Goal: Information Seeking & Learning: Learn about a topic

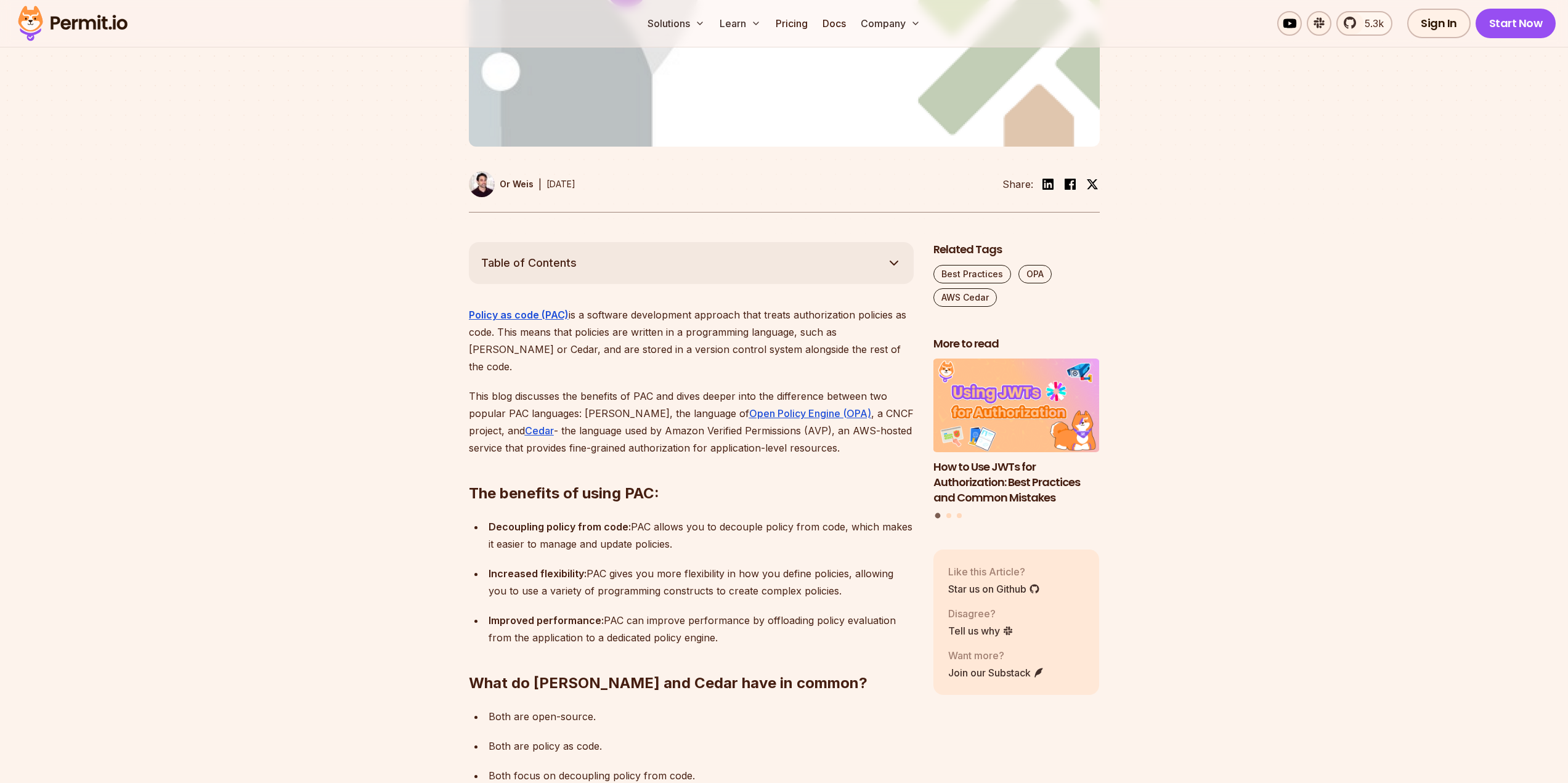
scroll to position [492, 0]
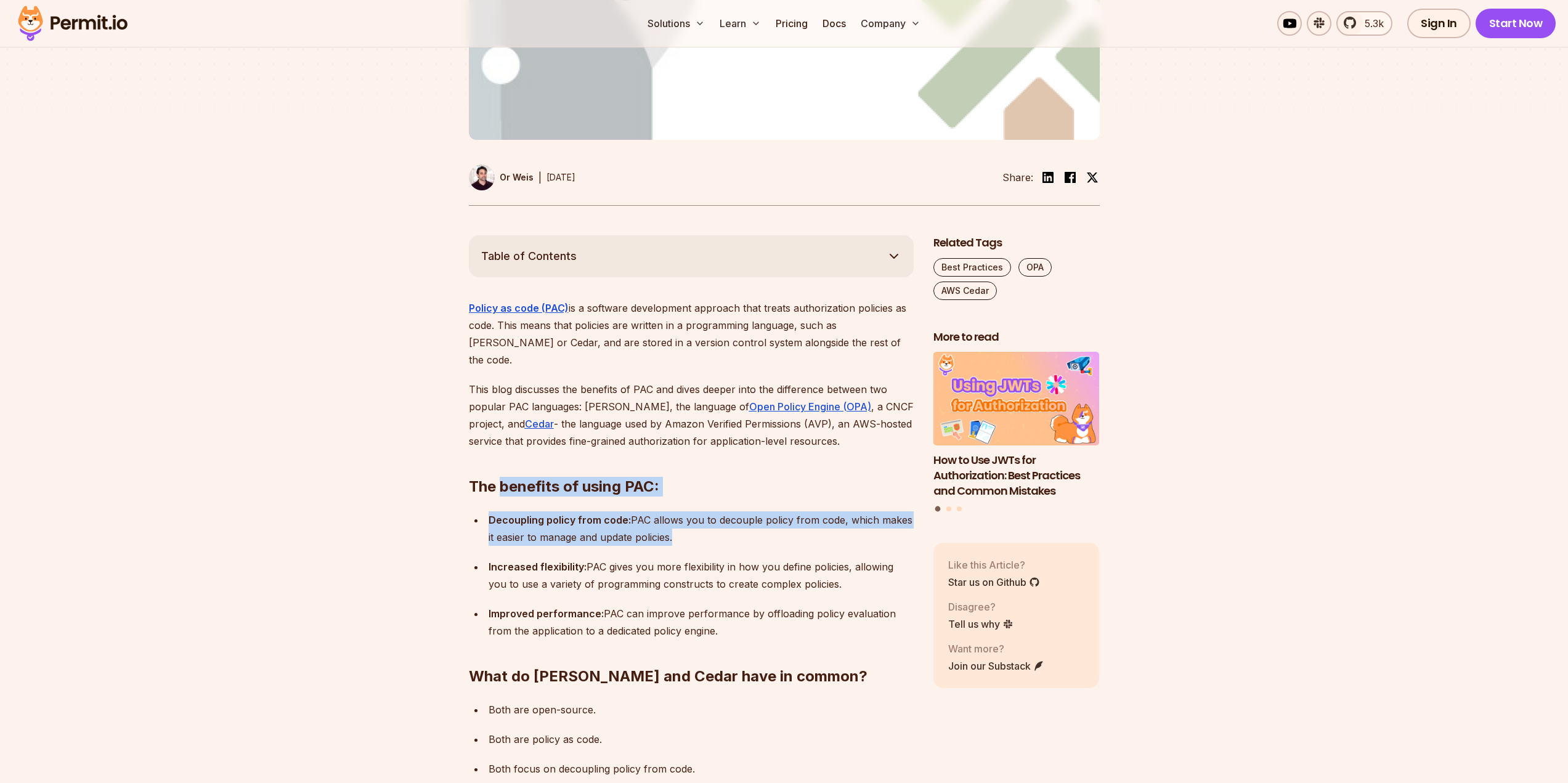
drag, startPoint x: 503, startPoint y: 442, endPoint x: 680, endPoint y: 523, distance: 194.7
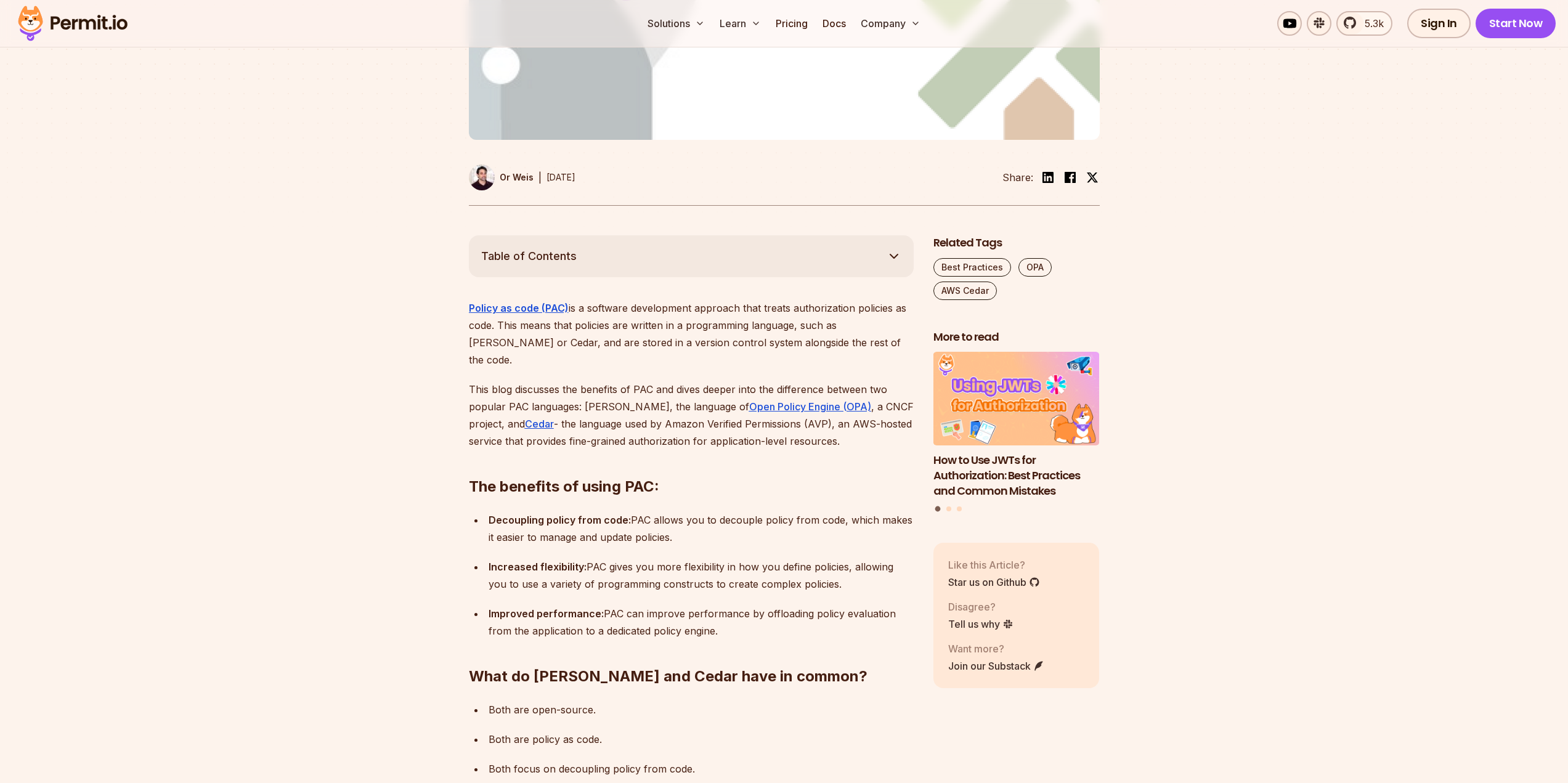
click at [685, 558] on p "Increased flexibility: PAC gives you more flexibility in how you define policie…" at bounding box center [700, 575] width 425 height 35
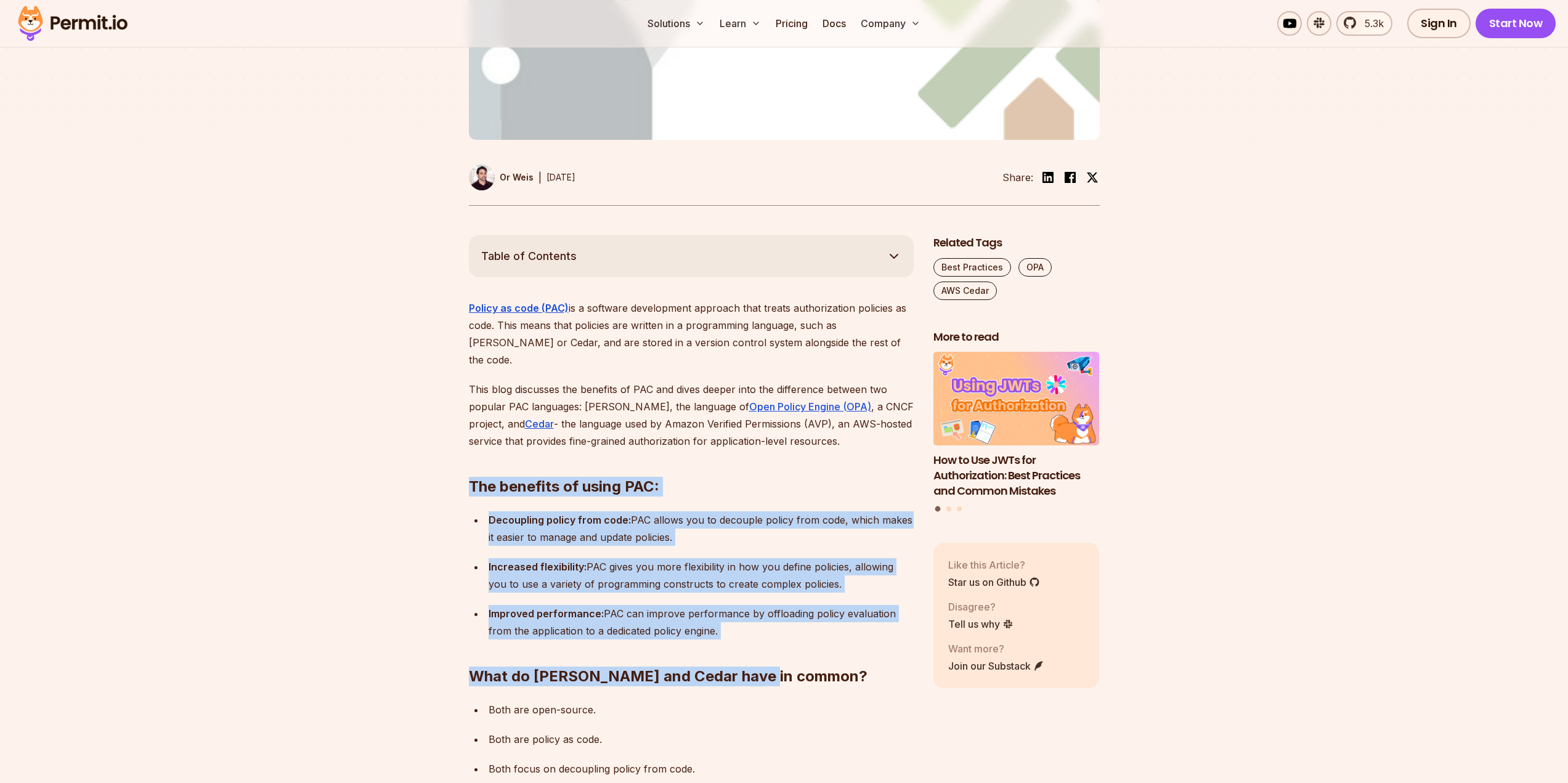
drag, startPoint x: 703, startPoint y: 567, endPoint x: 465, endPoint y: 433, distance: 273.1
drag, startPoint x: 485, startPoint y: 440, endPoint x: 742, endPoint y: 608, distance: 307.0
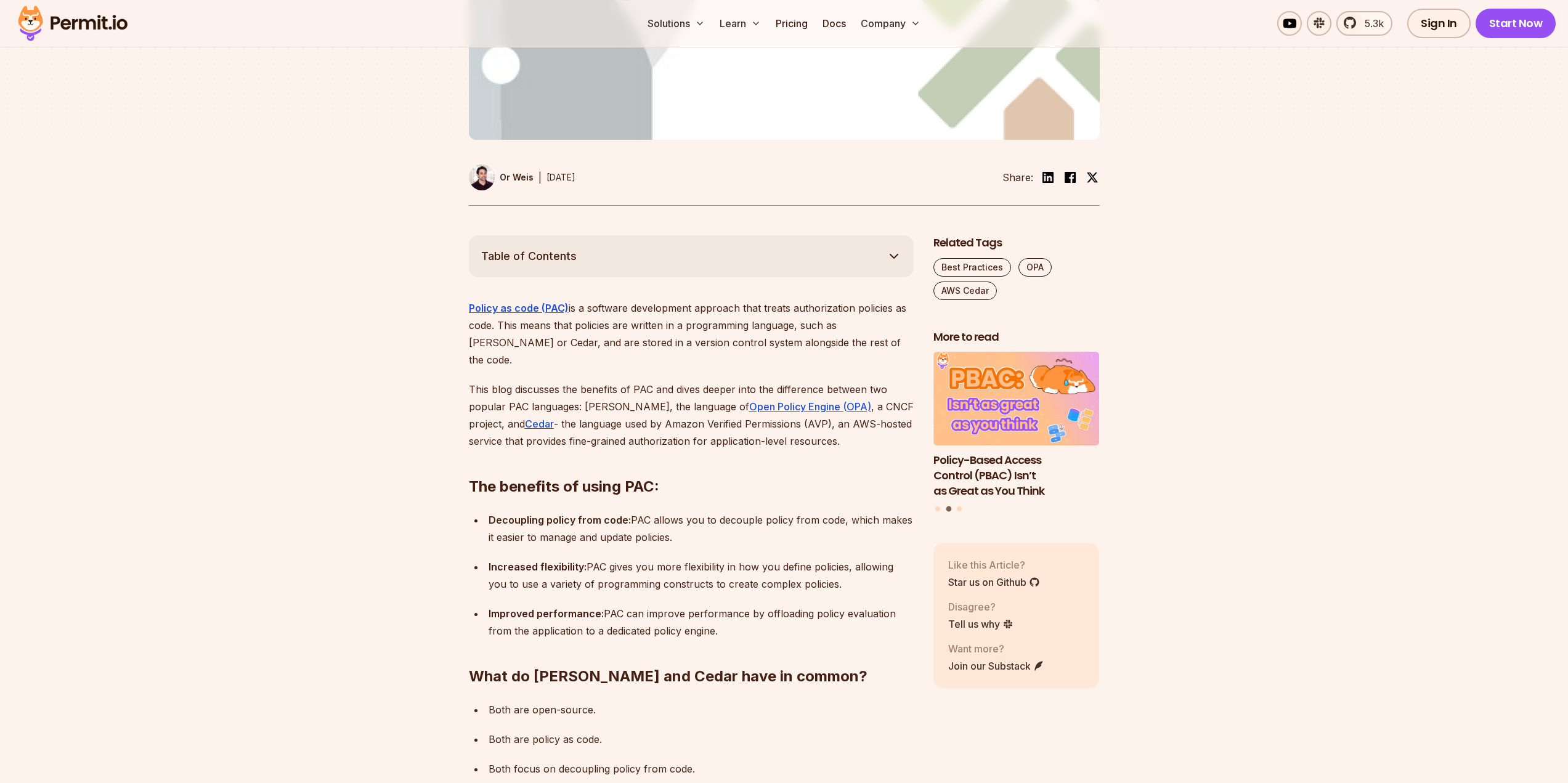
click at [758, 617] on h2 "What do [PERSON_NAME] and Cedar have in common?" at bounding box center [690, 651] width 445 height 69
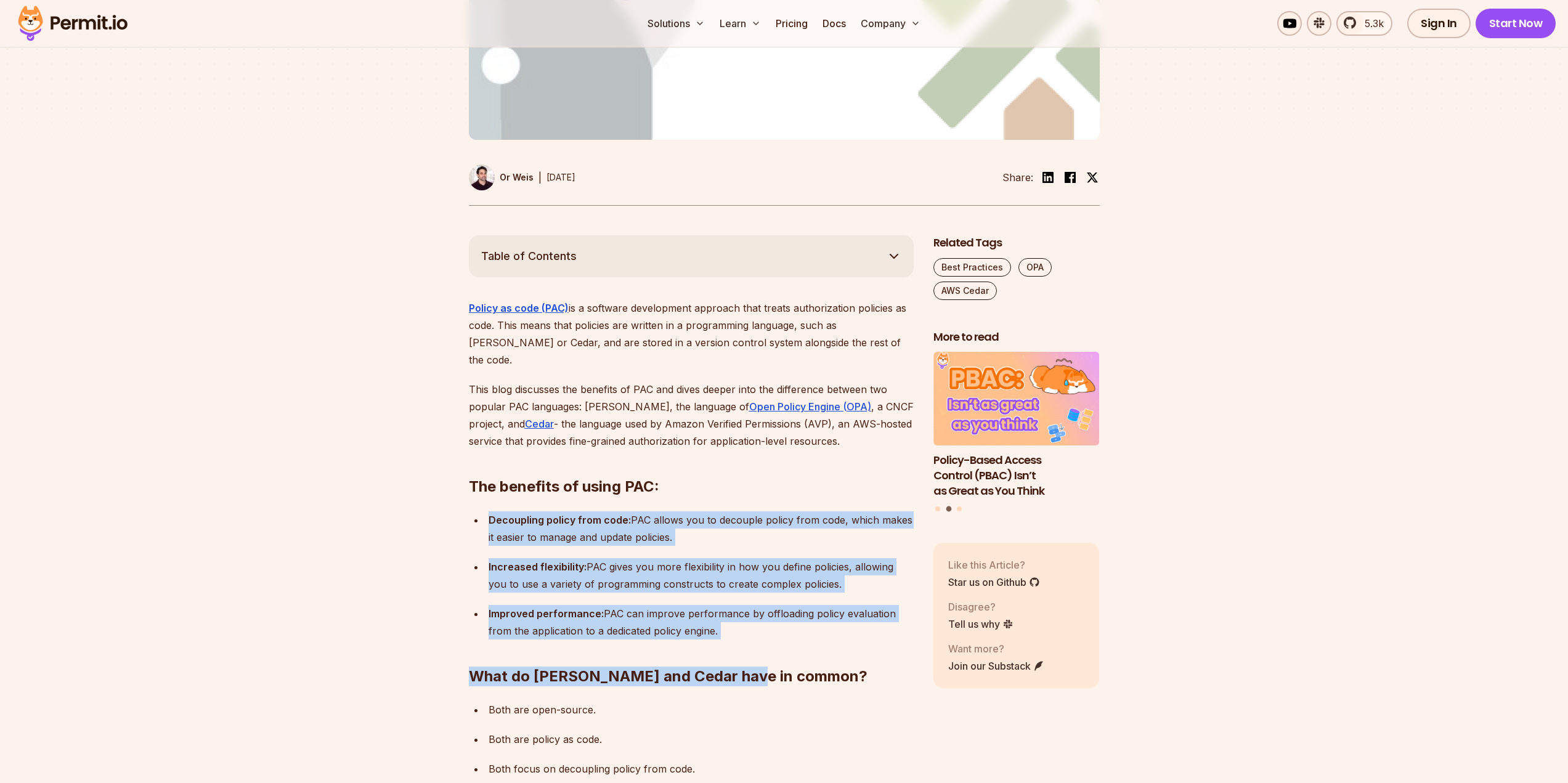
drag, startPoint x: 632, startPoint y: 567, endPoint x: 440, endPoint y: 454, distance: 222.8
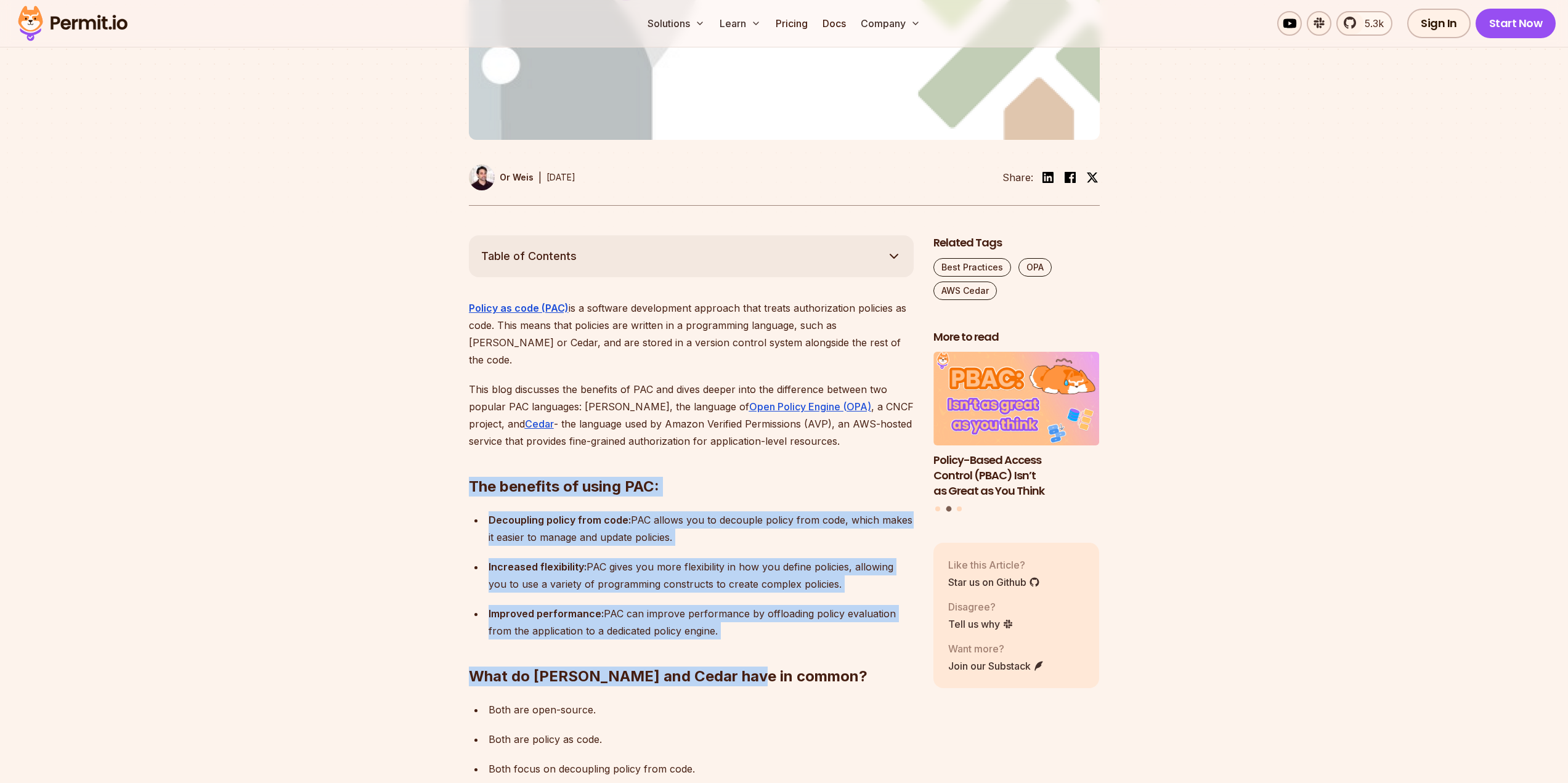
drag, startPoint x: 470, startPoint y: 437, endPoint x: 742, endPoint y: 585, distance: 309.7
click at [741, 617] on h2 "What do [PERSON_NAME] and Cedar have in common?" at bounding box center [690, 651] width 445 height 69
drag, startPoint x: 630, startPoint y: 555, endPoint x: 456, endPoint y: 435, distance: 211.4
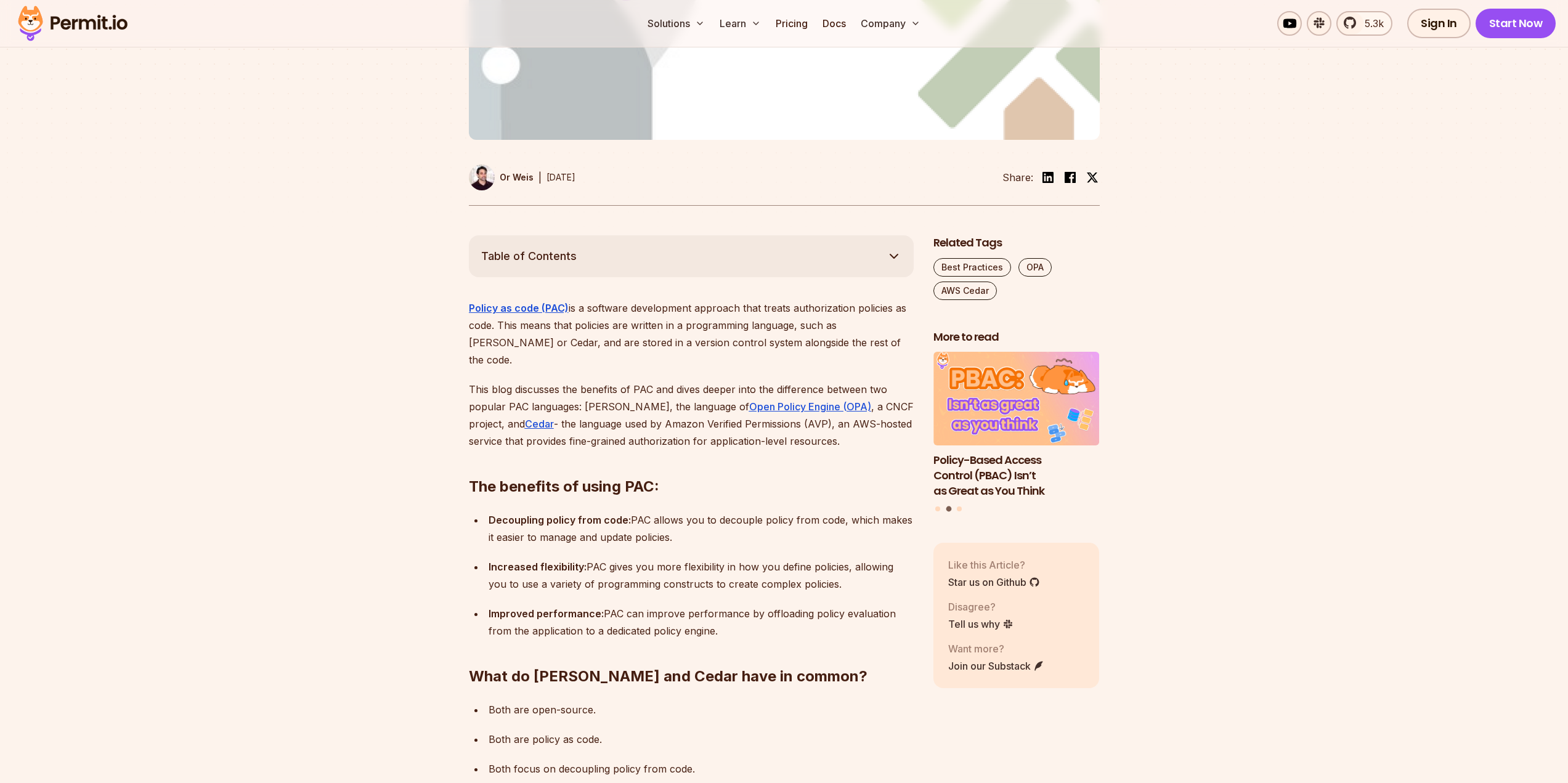
drag, startPoint x: 471, startPoint y: 435, endPoint x: 717, endPoint y: 582, distance: 286.6
click at [717, 605] on p "Improved performance: PAC can improve performance by offloading policy evaluati…" at bounding box center [700, 622] width 425 height 35
drag, startPoint x: 715, startPoint y: 576, endPoint x: 709, endPoint y: 575, distance: 6.1
click at [709, 605] on p "Improved performance: PAC can improve performance by offloading policy evaluati…" at bounding box center [700, 622] width 425 height 35
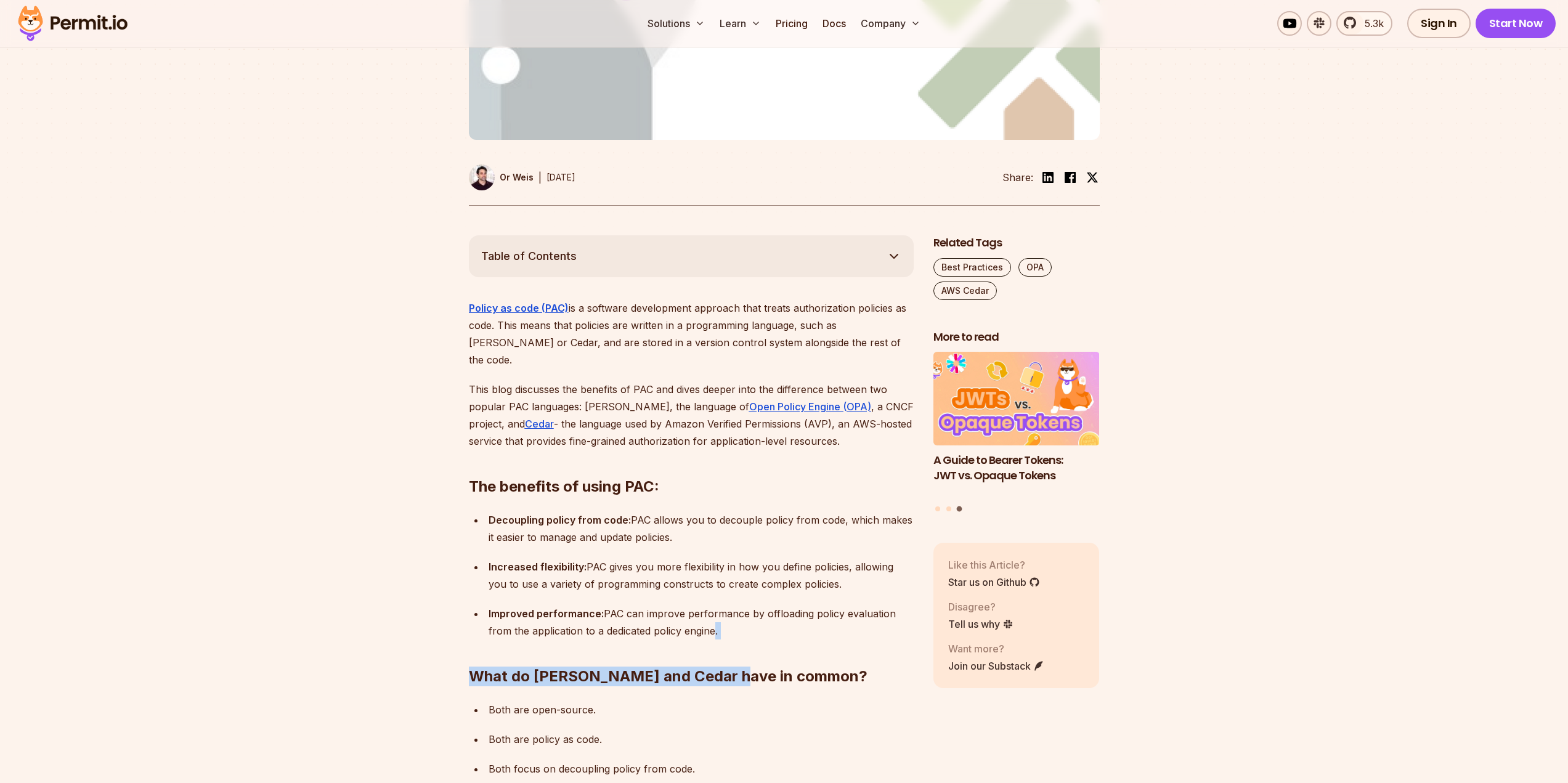
drag, startPoint x: 723, startPoint y: 582, endPoint x: 709, endPoint y: 579, distance: 14.3
click at [709, 605] on p "Improved performance: PAC can improve performance by offloading policy evaluati…" at bounding box center [700, 622] width 425 height 35
click at [714, 605] on p "Improved performance: PAC can improve performance by offloading policy evaluati…" at bounding box center [700, 622] width 425 height 35
drag, startPoint x: 719, startPoint y: 581, endPoint x: 698, endPoint y: 574, distance: 22.1
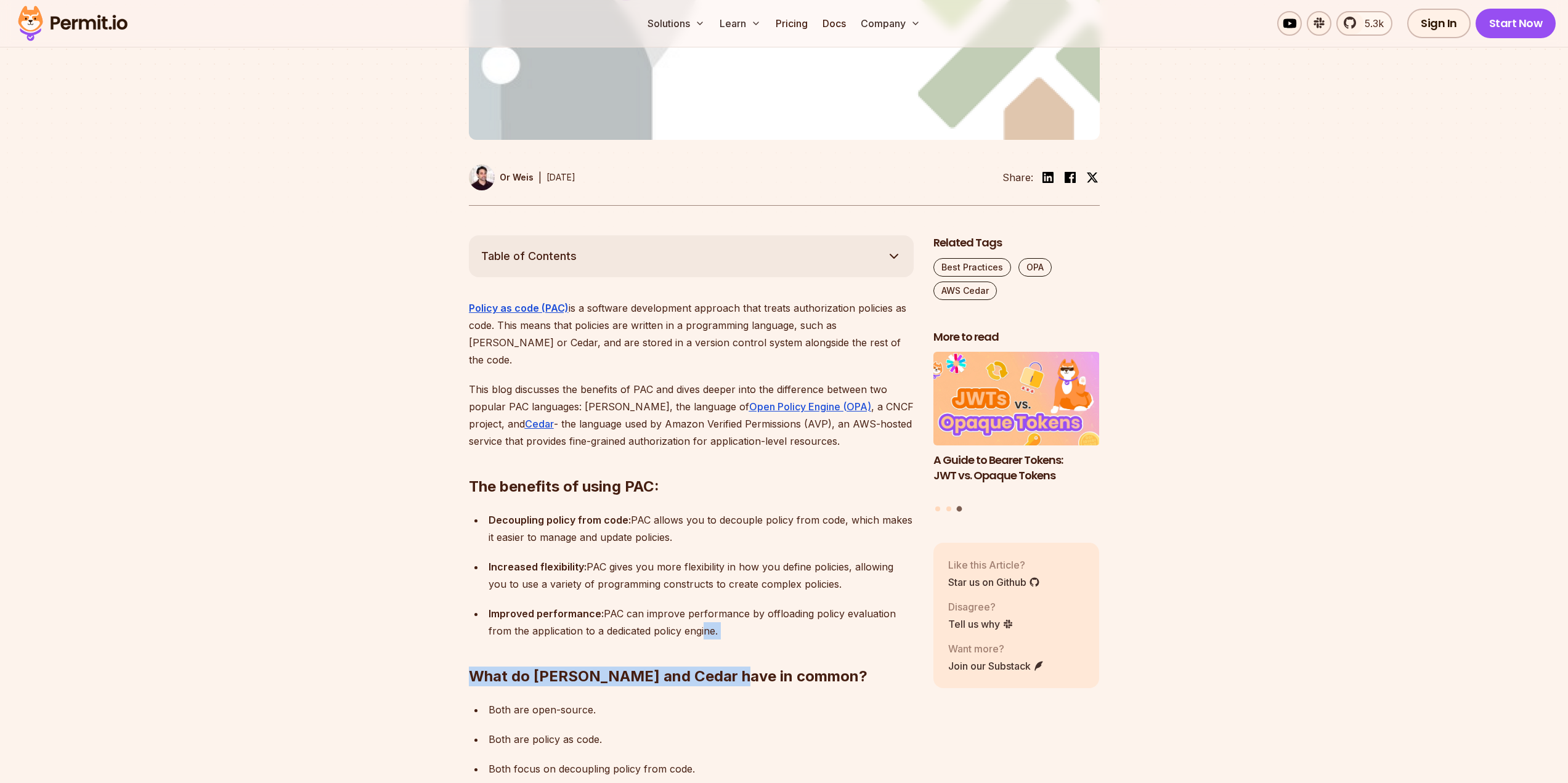
click at [698, 605] on p "Improved performance: PAC can improve performance by offloading policy evaluati…" at bounding box center [700, 622] width 425 height 35
click at [719, 617] on h2 "What do [PERSON_NAME] and Cedar have in common?" at bounding box center [690, 651] width 445 height 69
click at [594, 392] on p "This blog discusses the benefits of PAC and dives deeper into the difference be…" at bounding box center [690, 415] width 445 height 69
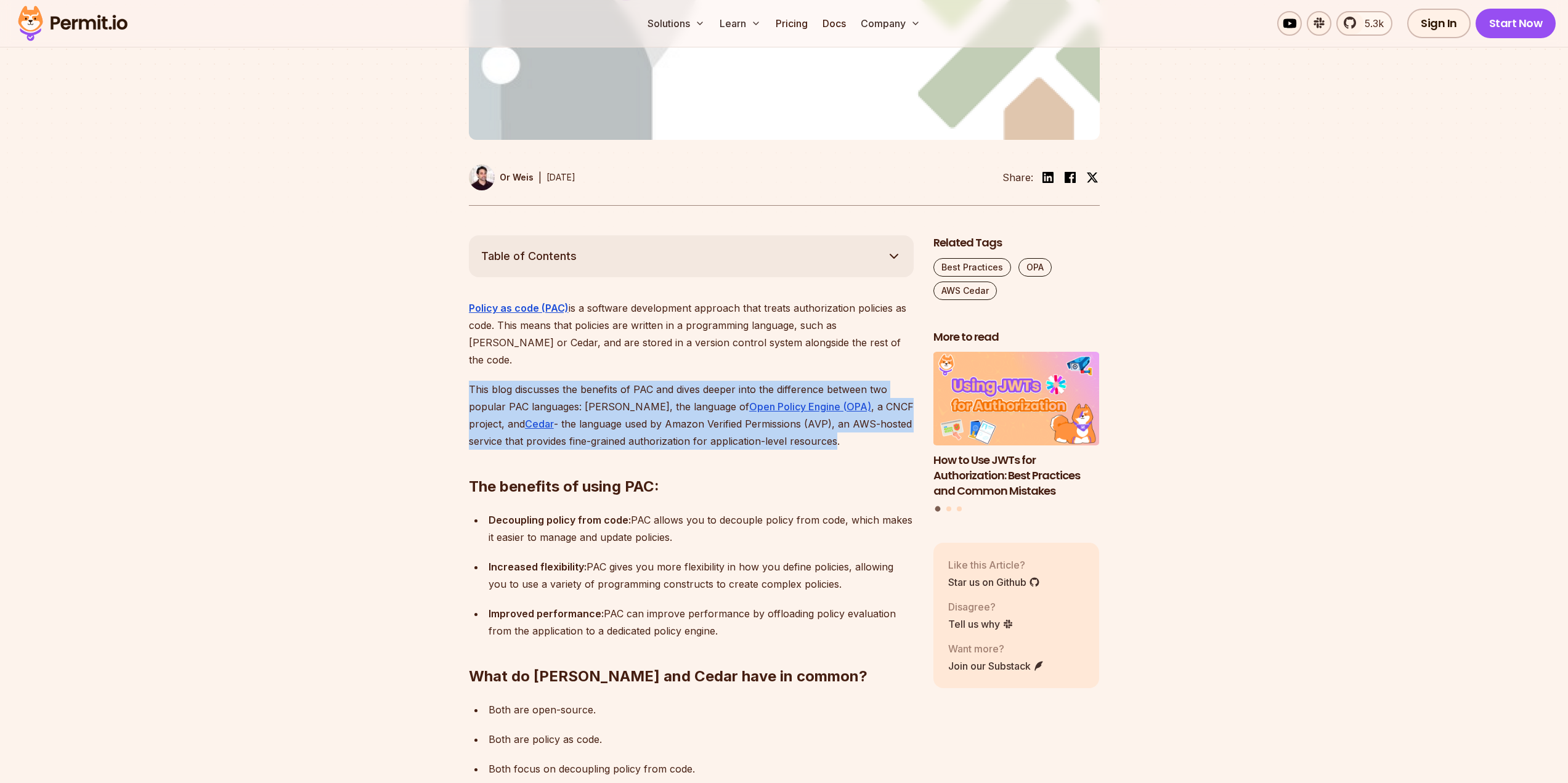
drag, startPoint x: 778, startPoint y: 389, endPoint x: 449, endPoint y: 337, distance: 333.1
click at [474, 381] on p "This blog discusses the benefits of PAC and dives deeper into the difference be…" at bounding box center [690, 415] width 445 height 69
drag, startPoint x: 474, startPoint y: 339, endPoint x: 822, endPoint y: 436, distance: 361.3
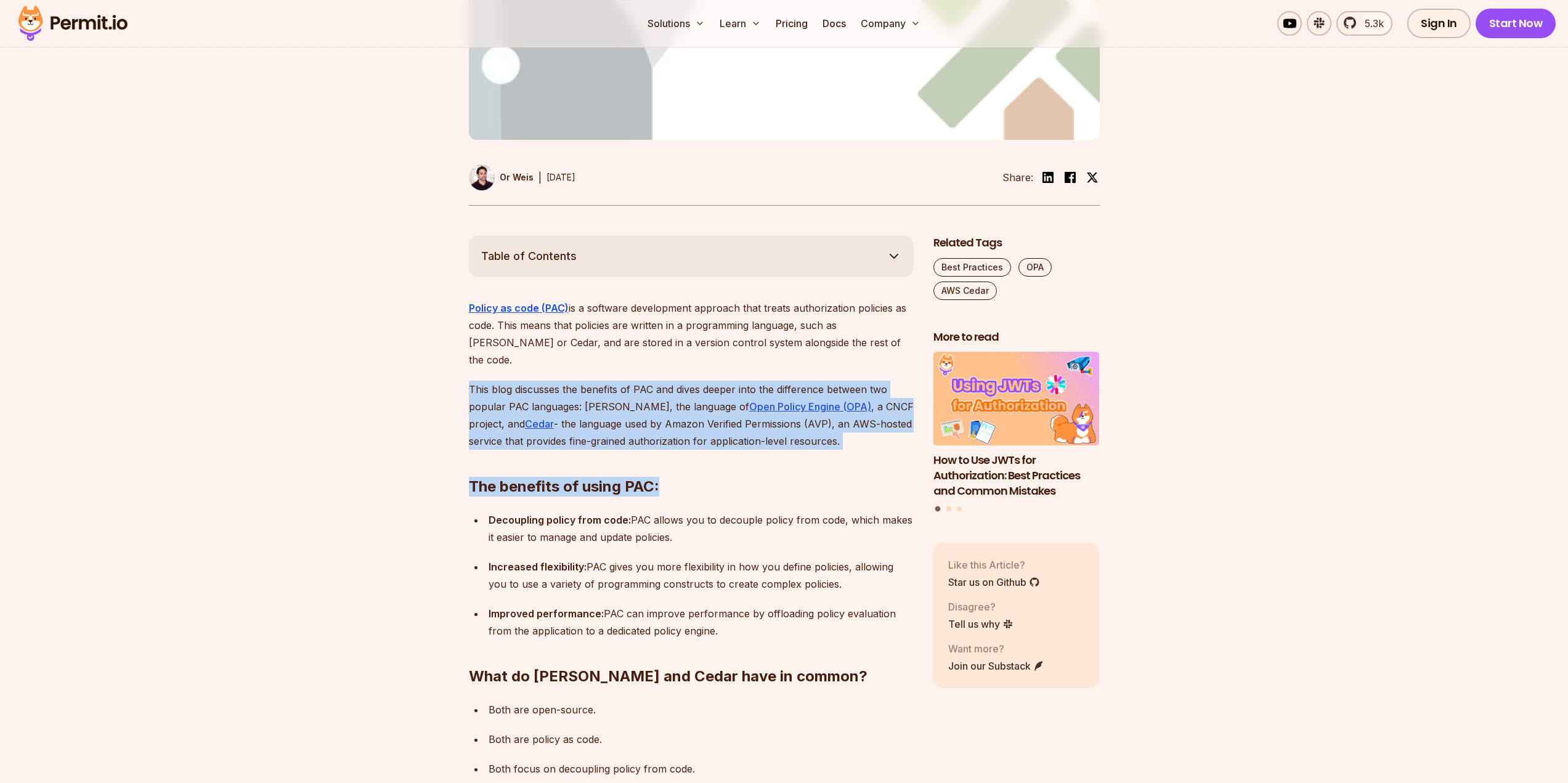
click at [839, 427] on h2 "The benefits of using PAC:" at bounding box center [690, 461] width 445 height 69
drag, startPoint x: 762, startPoint y: 393, endPoint x: 436, endPoint y: 340, distance: 330.3
click at [635, 388] on p "This blog discusses the benefits of PAC and dives deeper into the difference be…" at bounding box center [690, 415] width 445 height 69
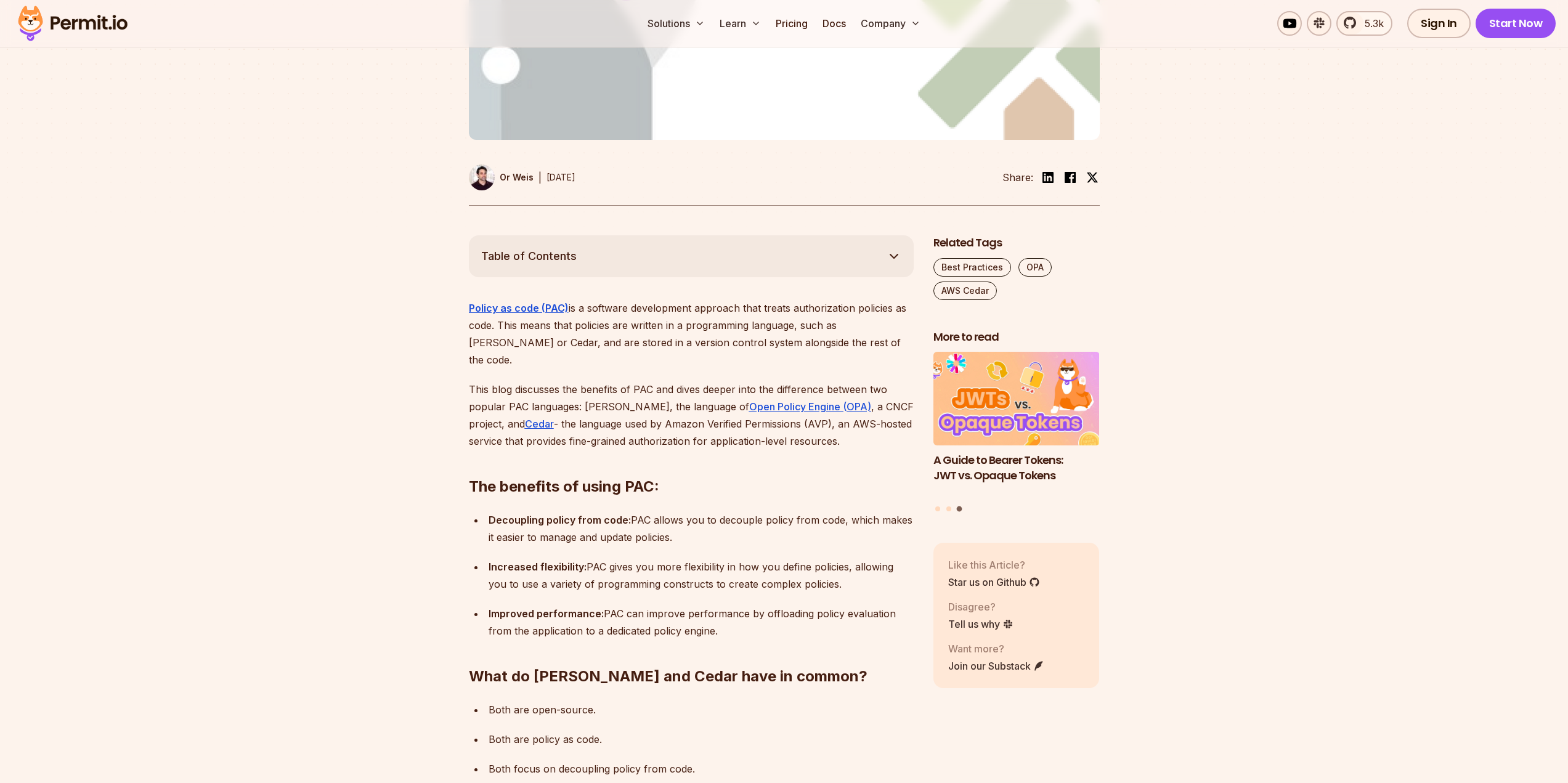
click at [652, 381] on p "This blog discusses the benefits of PAC and dives deeper into the difference be…" at bounding box center [690, 415] width 445 height 69
drag, startPoint x: 652, startPoint y: 377, endPoint x: 744, endPoint y: 374, distance: 92.0
click at [744, 381] on p "This blog discusses the benefits of PAC and dives deeper into the difference be…" at bounding box center [690, 415] width 445 height 69
